Goal: Information Seeking & Learning: Learn about a topic

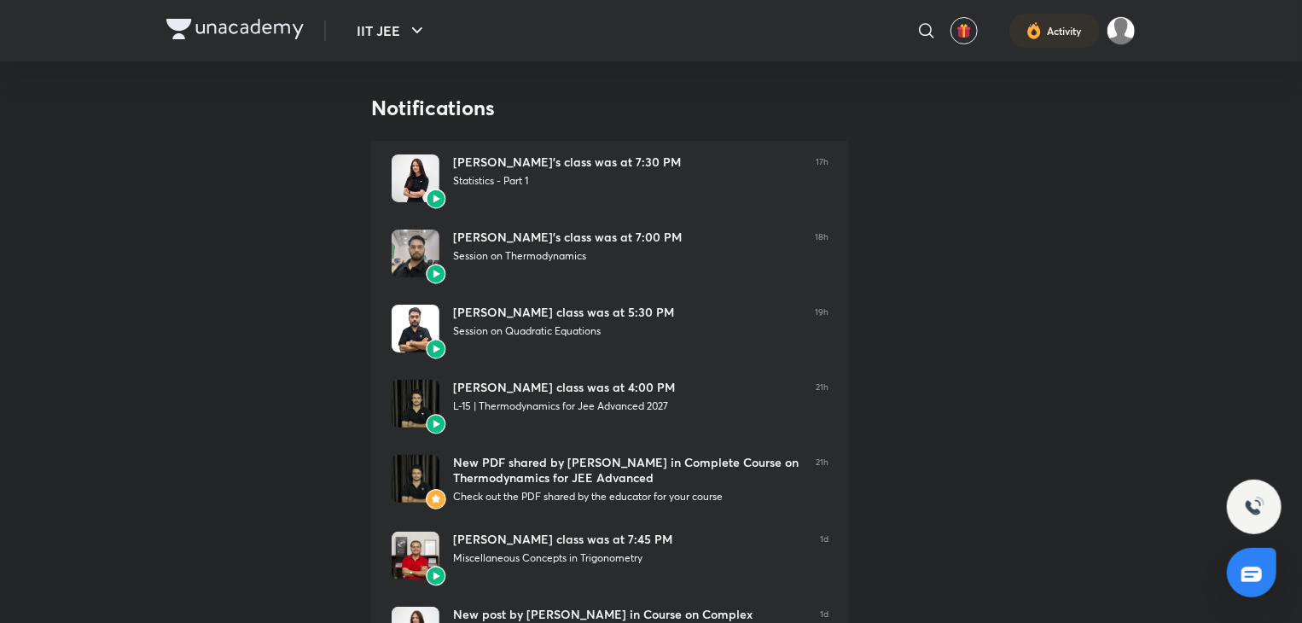
click at [218, 35] on img at bounding box center [234, 29] width 137 height 20
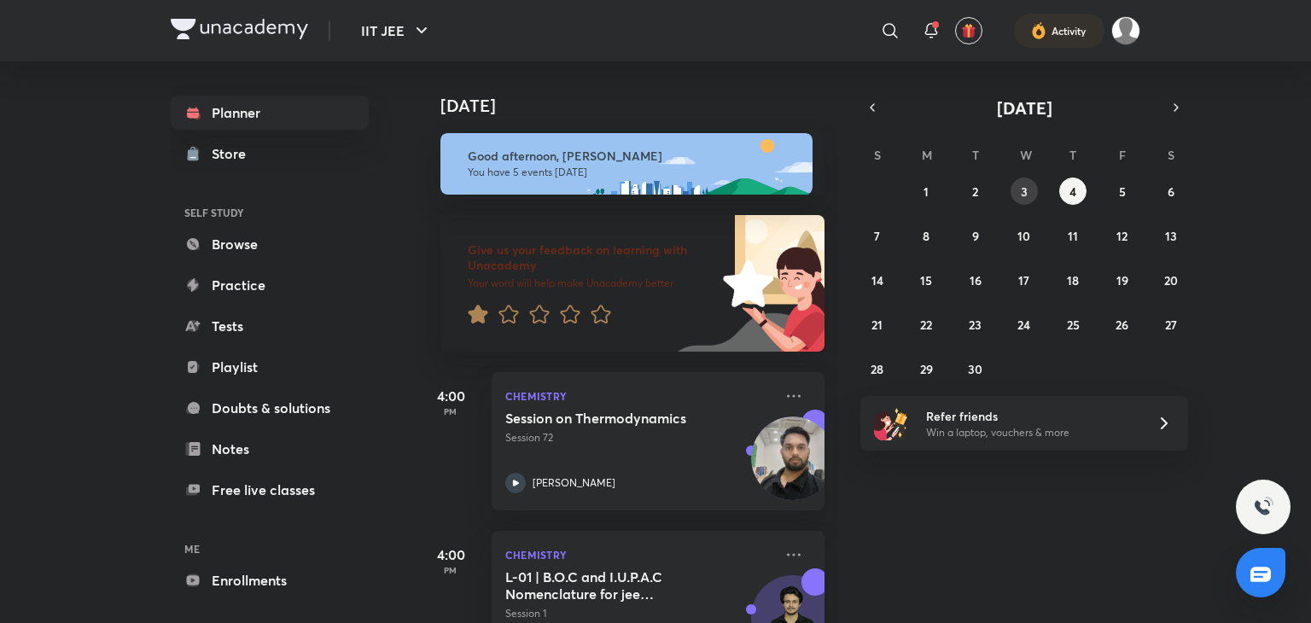
click at [1018, 186] on button "3" at bounding box center [1024, 191] width 27 height 27
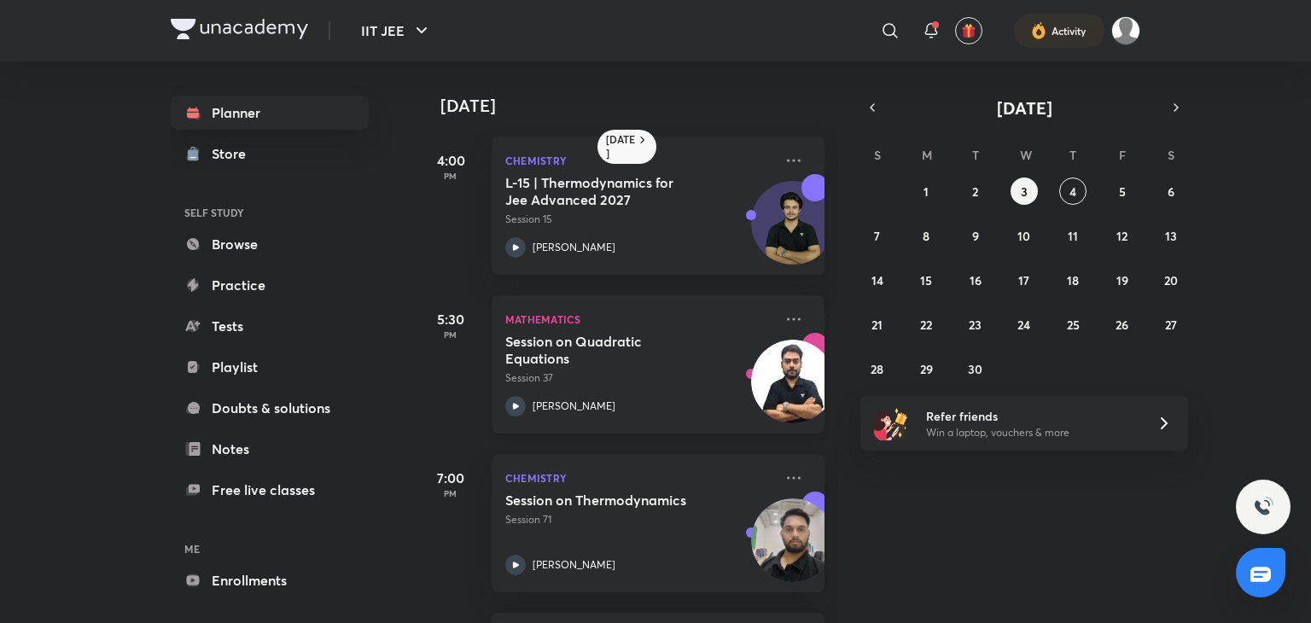
scroll to position [38, 0]
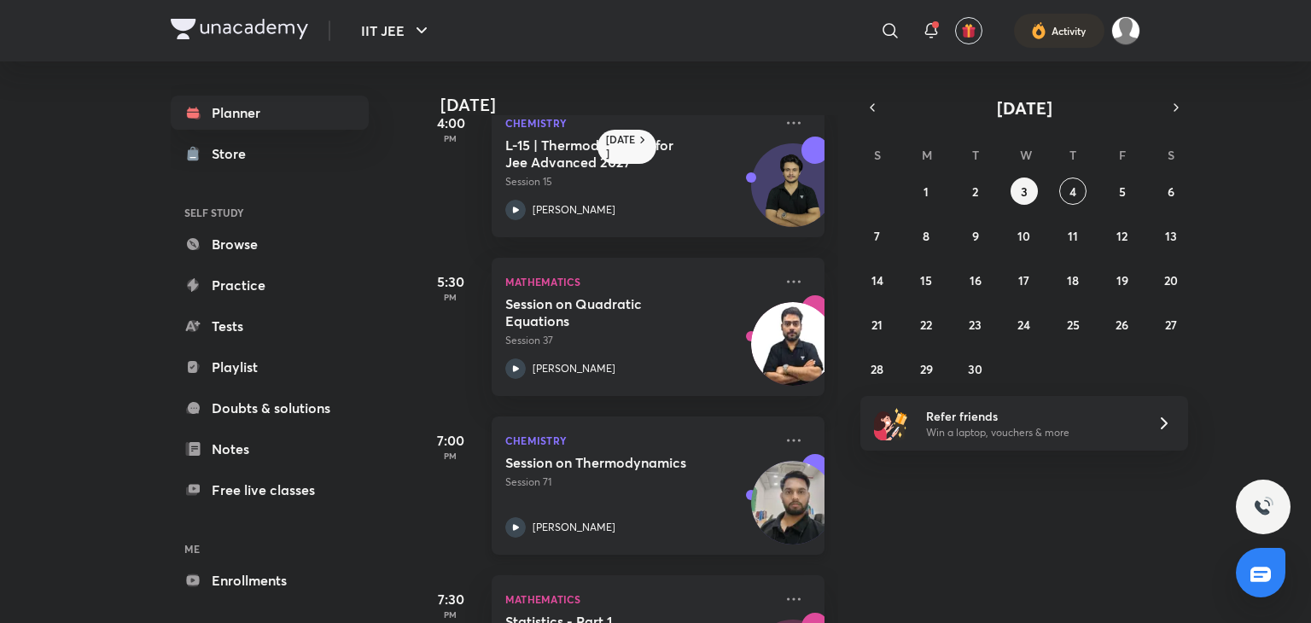
click at [577, 489] on p "Session 71" at bounding box center [639, 482] width 268 height 15
